Goal: Task Accomplishment & Management: Manage account settings

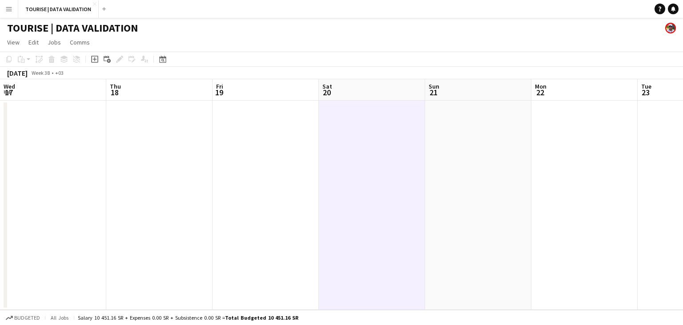
scroll to position [0, 180]
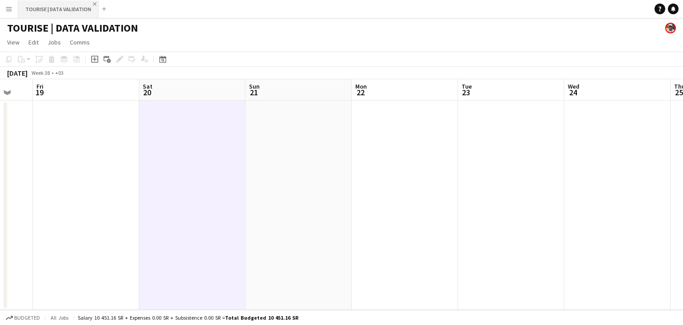
click at [93, 4] on app-icon "Close" at bounding box center [95, 4] width 4 height 4
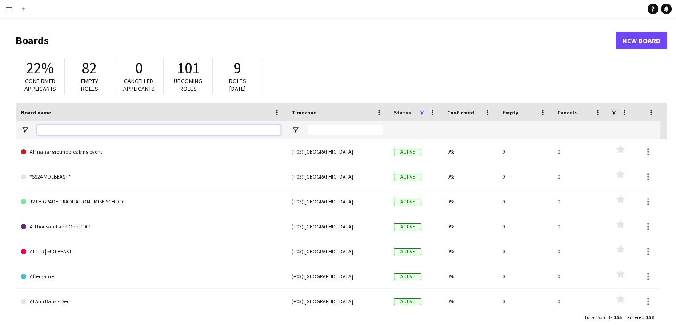
click at [104, 132] on input "Board name Filter Input" at bounding box center [159, 130] width 244 height 11
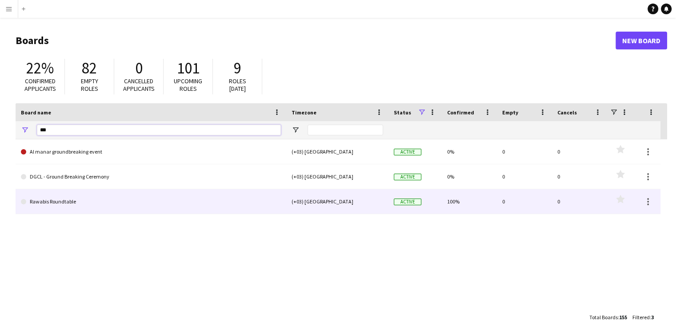
type input "***"
click at [68, 196] on link "Rawabis Roundtable" at bounding box center [151, 201] width 260 height 25
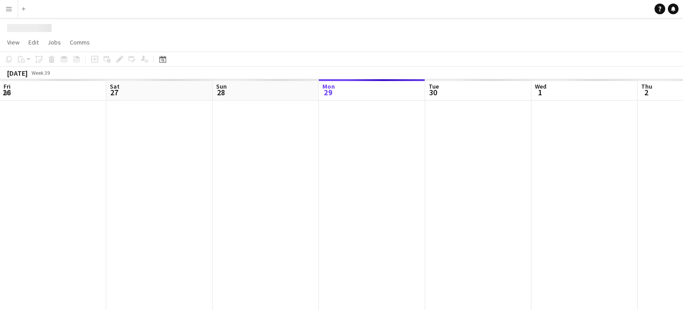
scroll to position [0, 213]
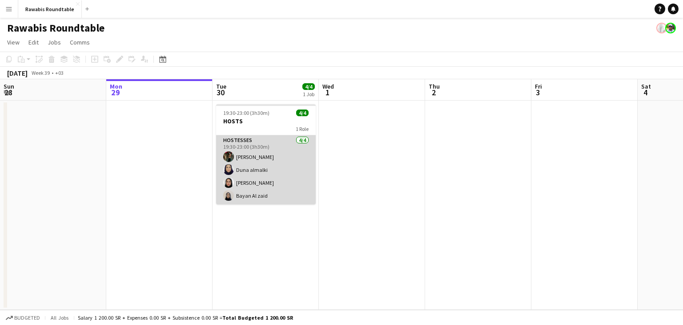
click at [238, 170] on app-card-role "HOSTESSES [DATE] 19:30-23:00 (3h30m) [PERSON_NAME] [PERSON_NAME] [PERSON_NAME] …" at bounding box center [266, 169] width 100 height 69
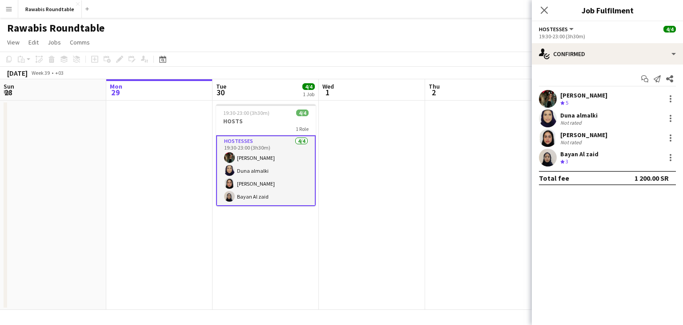
click at [552, 162] on app-user-avatar at bounding box center [548, 158] width 18 height 18
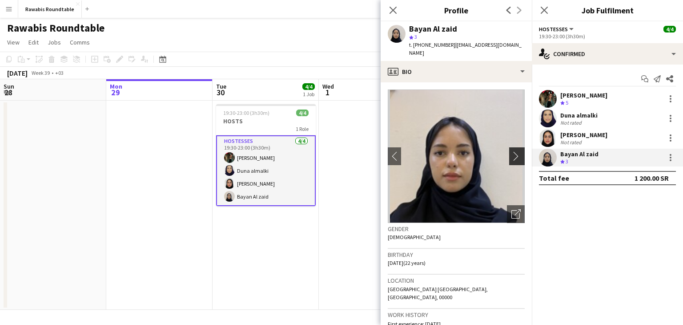
click at [511, 151] on app-icon "chevron-right" at bounding box center [518, 155] width 14 height 9
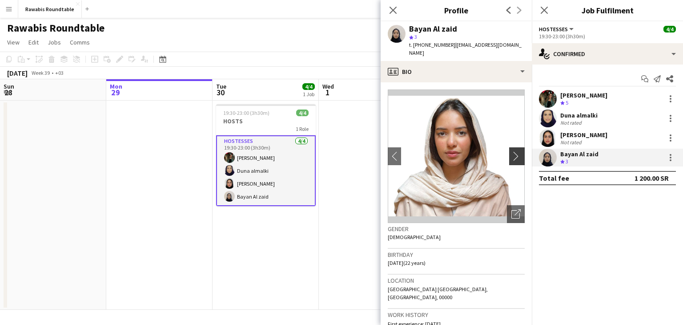
click at [511, 151] on app-icon "chevron-right" at bounding box center [518, 155] width 14 height 9
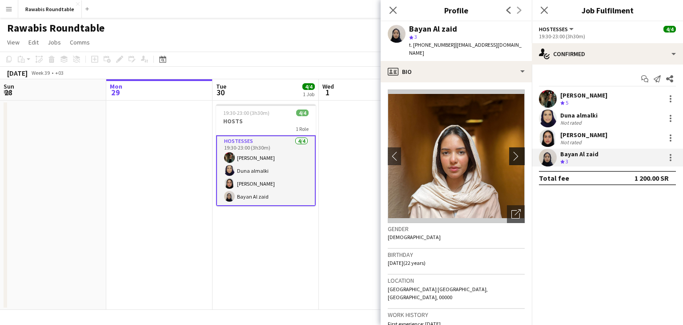
click at [511, 151] on app-icon "chevron-right" at bounding box center [518, 155] width 14 height 9
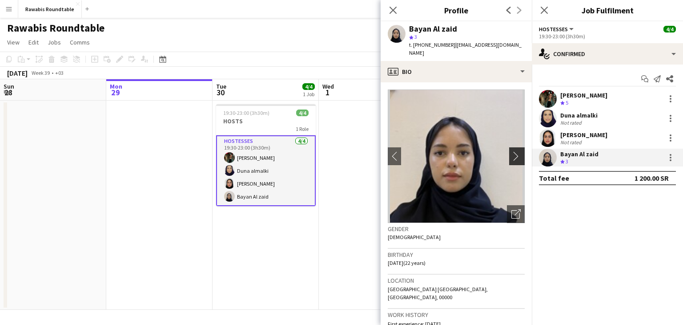
click at [511, 151] on app-icon "chevron-right" at bounding box center [518, 155] width 14 height 9
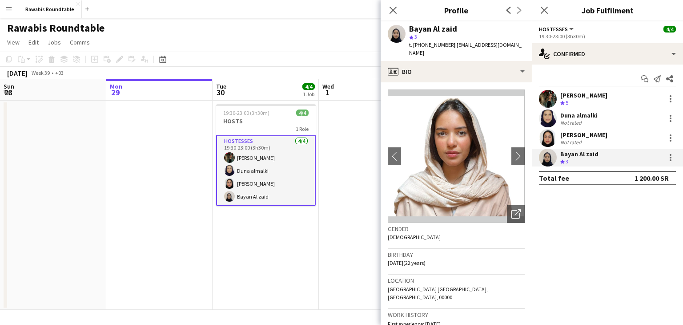
click at [549, 143] on app-user-avatar at bounding box center [548, 138] width 18 height 18
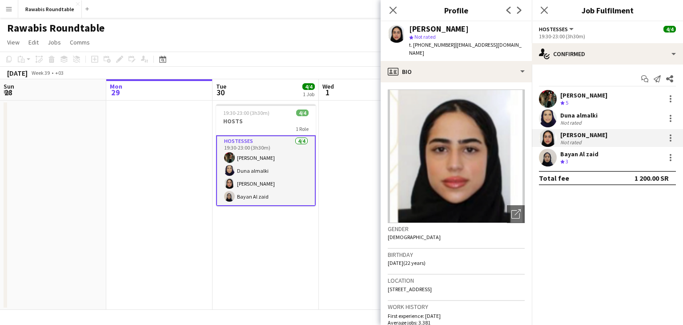
click at [554, 120] on app-user-avatar at bounding box center [548, 118] width 18 height 18
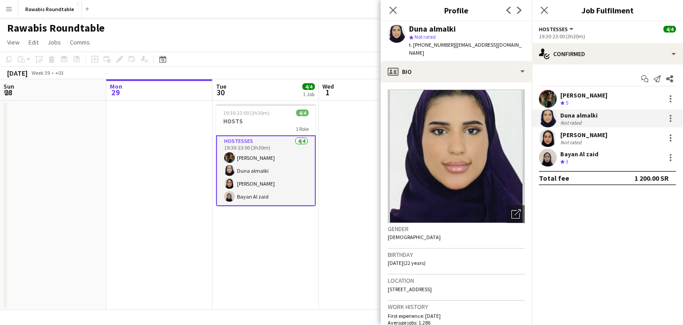
click at [550, 95] on app-user-avatar at bounding box center [548, 99] width 18 height 18
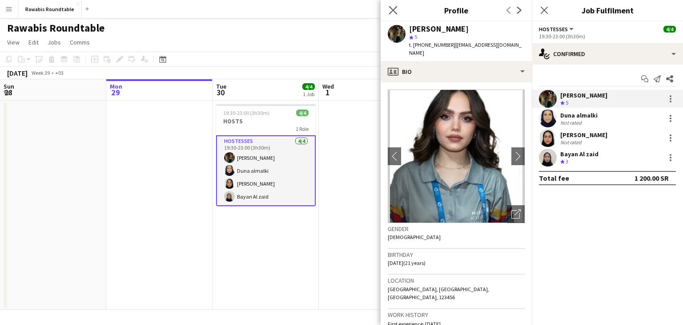
click at [397, 12] on app-icon "Close pop-in" at bounding box center [393, 10] width 13 height 13
